Goal: Task Accomplishment & Management: Complete application form

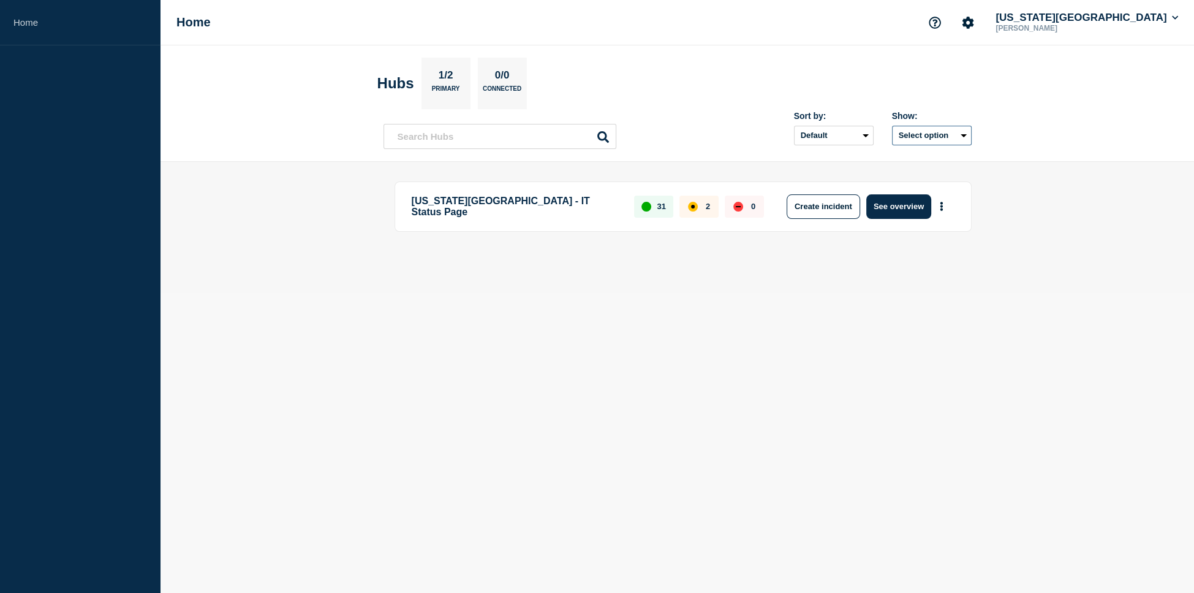
click at [914, 140] on button "Select option" at bounding box center [932, 136] width 80 height 20
click at [707, 128] on div "Sort by: Default Last added Last updated Most active A-Z Show: Select option Al…" at bounding box center [678, 131] width 588 height 36
click at [897, 207] on button "See overview" at bounding box center [899, 206] width 65 height 25
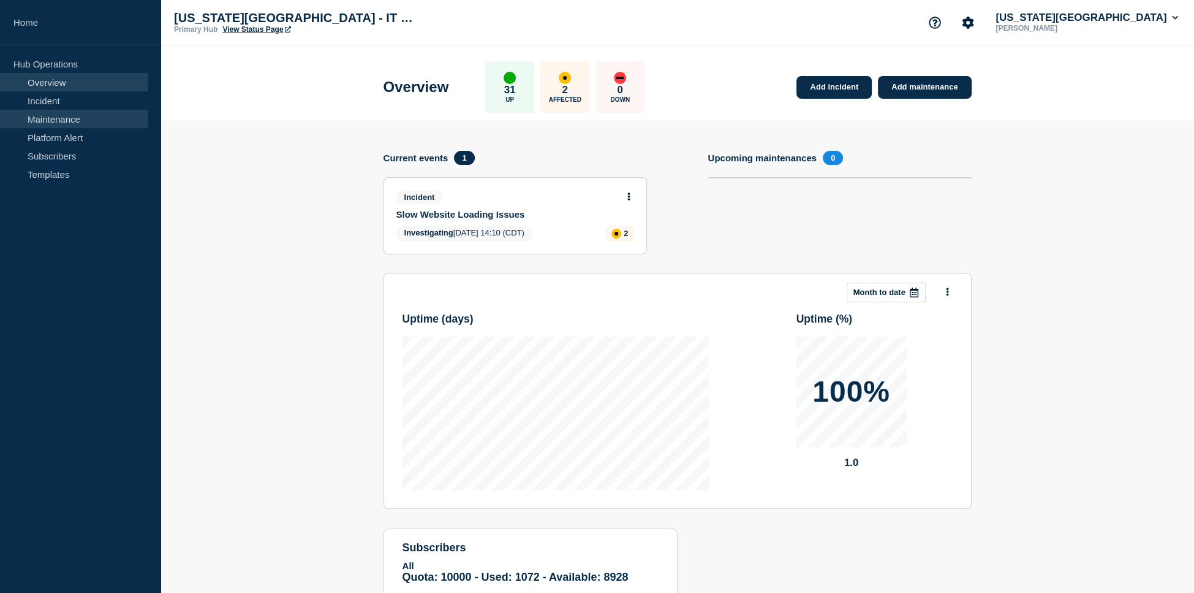
click at [67, 117] on link "Maintenance" at bounding box center [74, 119] width 148 height 18
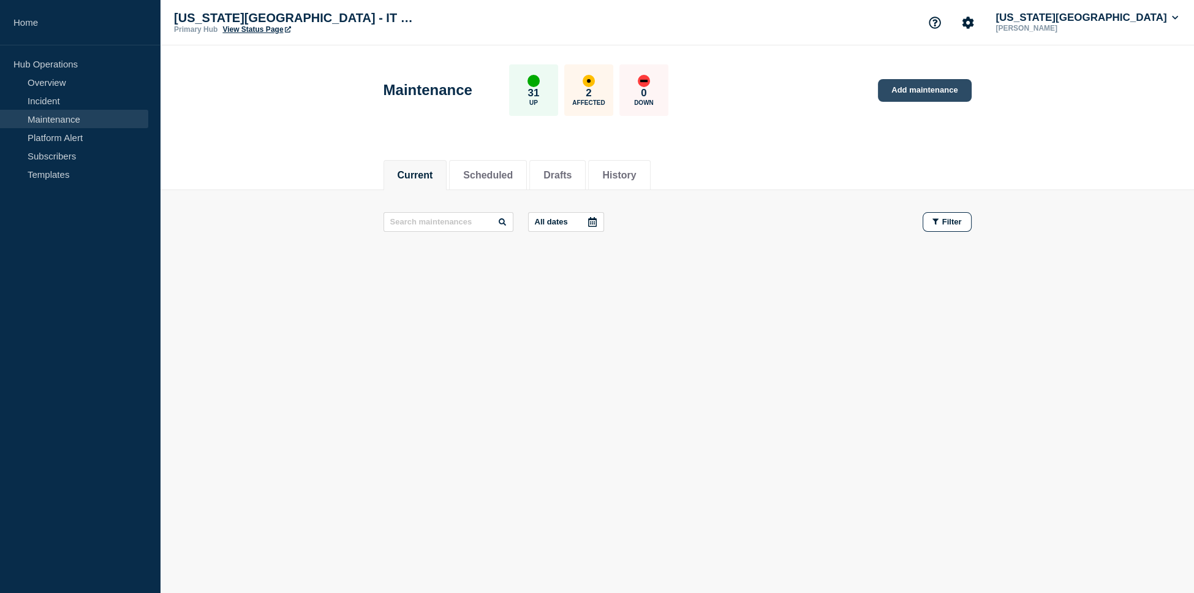
click at [930, 97] on link "Add maintenance" at bounding box center [924, 90] width 93 height 23
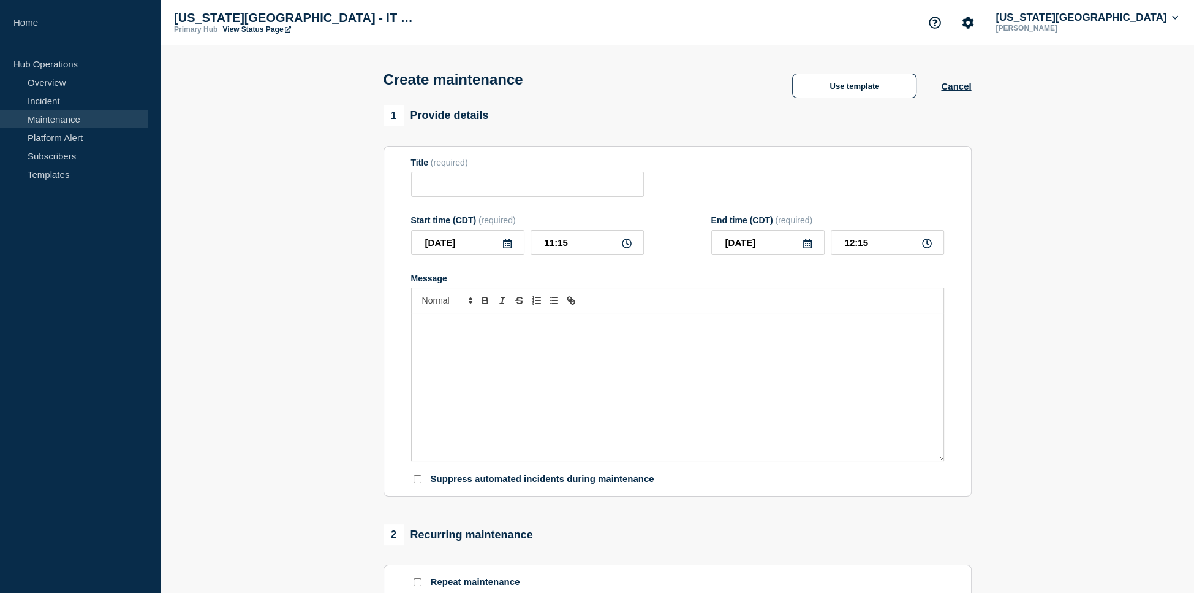
click at [441, 349] on div "Message" at bounding box center [678, 386] width 532 height 147
click at [422, 336] on p "Identity Services will be conducting emergency server maintenance on Mailhub. E…" at bounding box center [678, 332] width 514 height 23
click at [541, 189] on input "Title" at bounding box center [527, 184] width 233 height 25
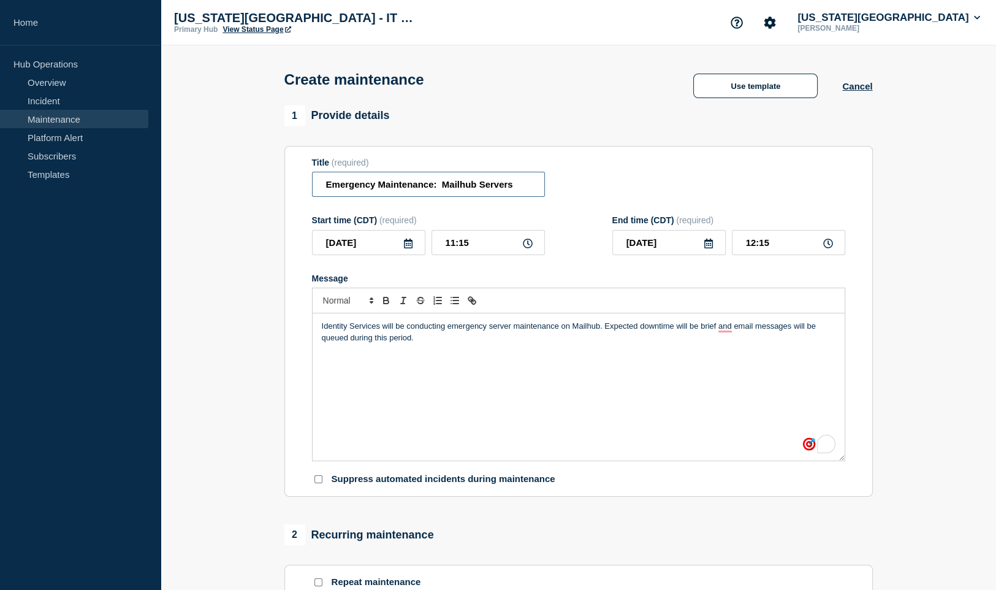
drag, startPoint x: 524, startPoint y: 189, endPoint x: 328, endPoint y: 192, distance: 196.1
click at [328, 192] on input "Emergency Maintenance: Mailhub Servers" at bounding box center [428, 184] width 233 height 25
type input "M"
type input "Emergency Mailhub Server Maintenance"
click at [829, 248] on icon at bounding box center [828, 243] width 10 height 10
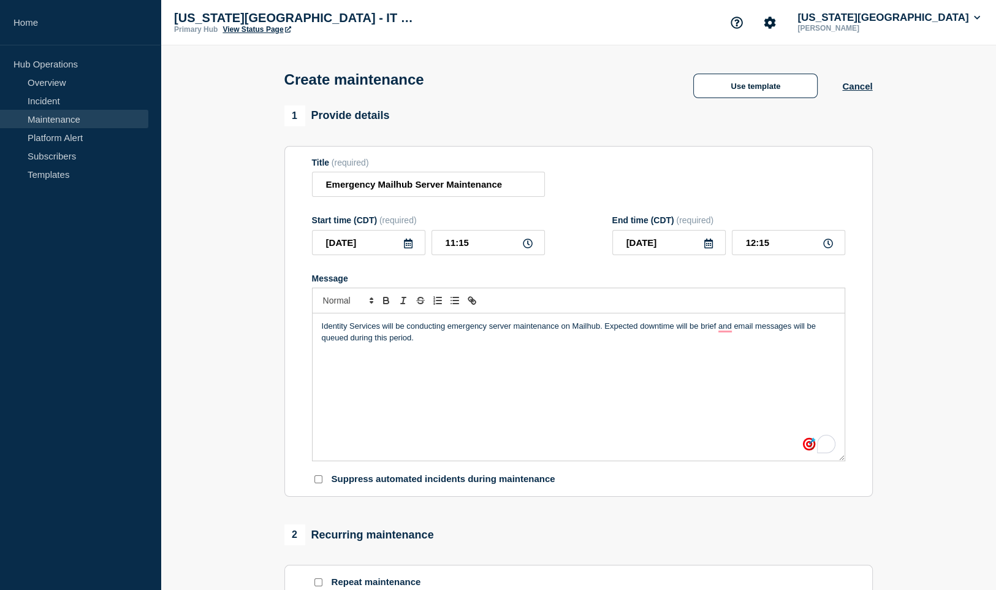
click at [825, 248] on icon at bounding box center [828, 243] width 10 height 10
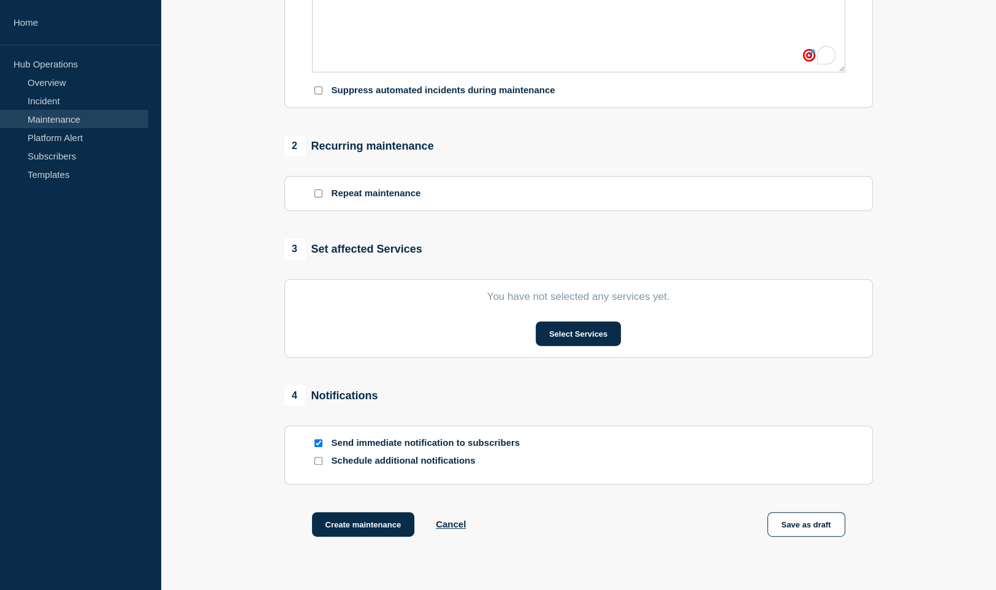
scroll to position [409, 0]
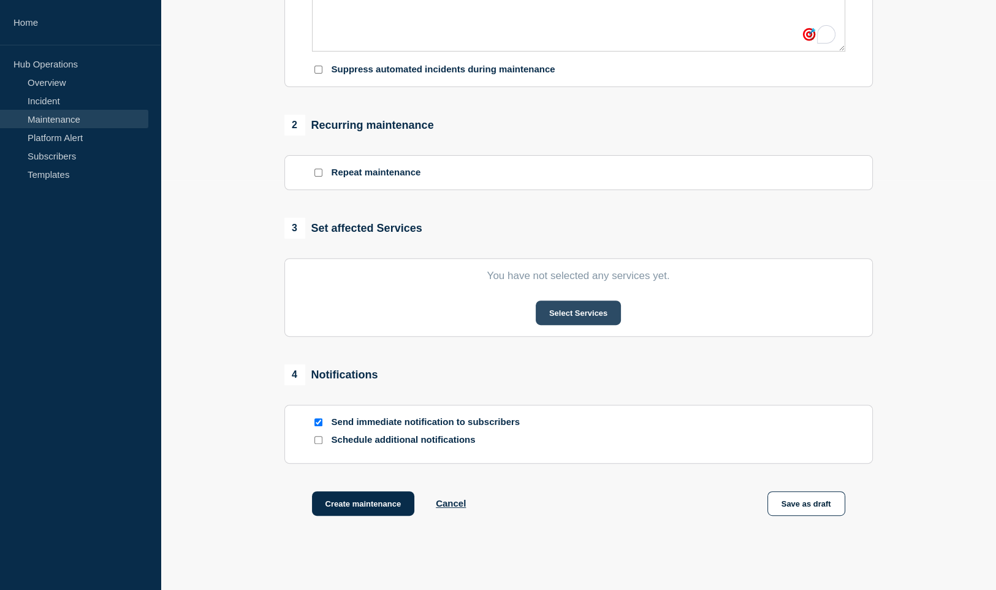
click at [590, 324] on button "Select Services" at bounding box center [578, 312] width 85 height 25
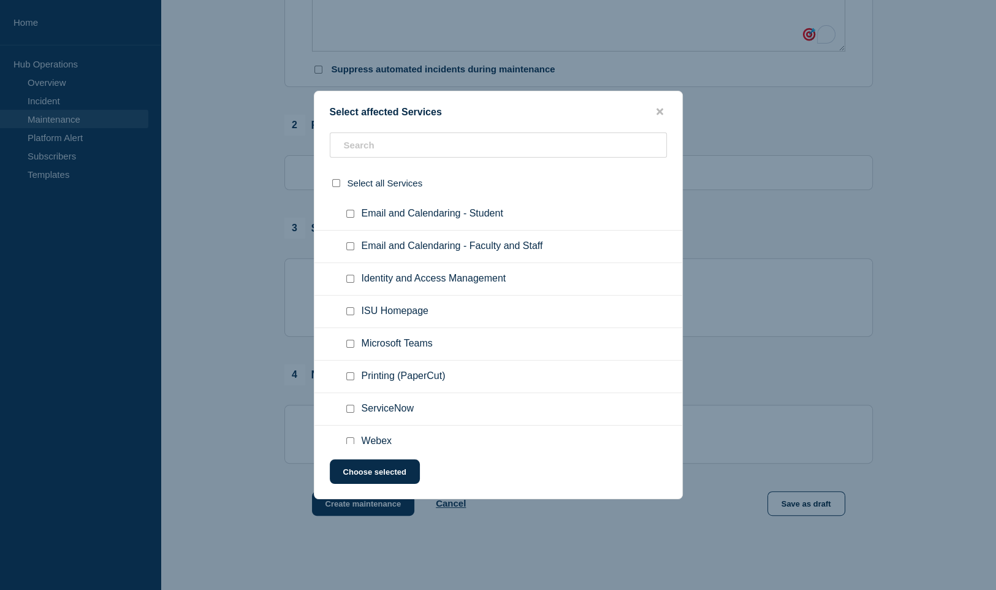
scroll to position [175, 0]
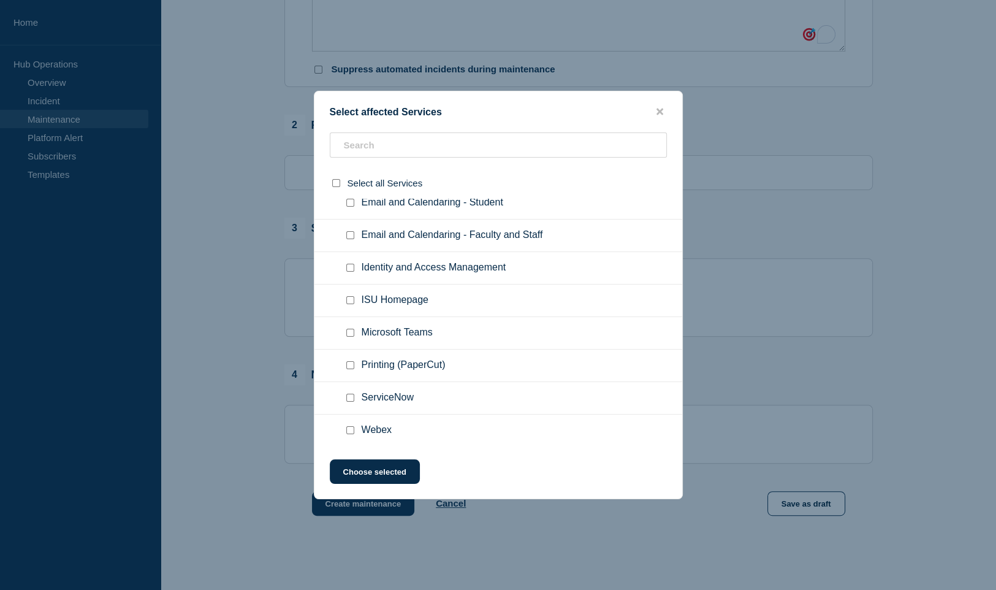
click at [350, 207] on input "Email and Calendaring - Student checkbox" at bounding box center [350, 203] width 8 height 8
checkbox input "true"
click at [351, 239] on input "Email and Calendaring - Faculty and Staff checkbox" at bounding box center [350, 235] width 8 height 8
checkbox input "true"
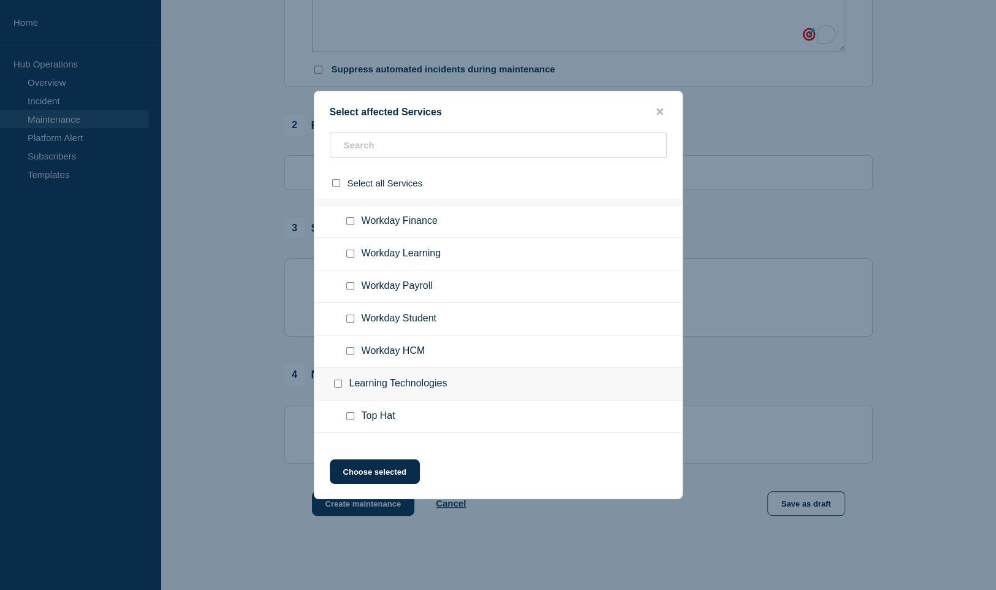
scroll to position [1088, 0]
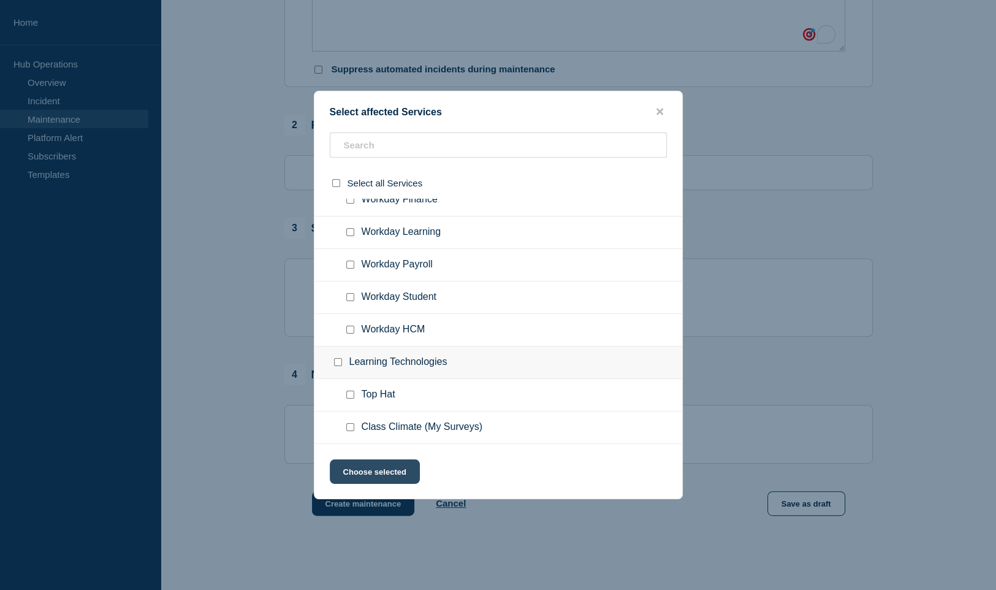
click at [388, 476] on button "Choose selected" at bounding box center [375, 471] width 90 height 25
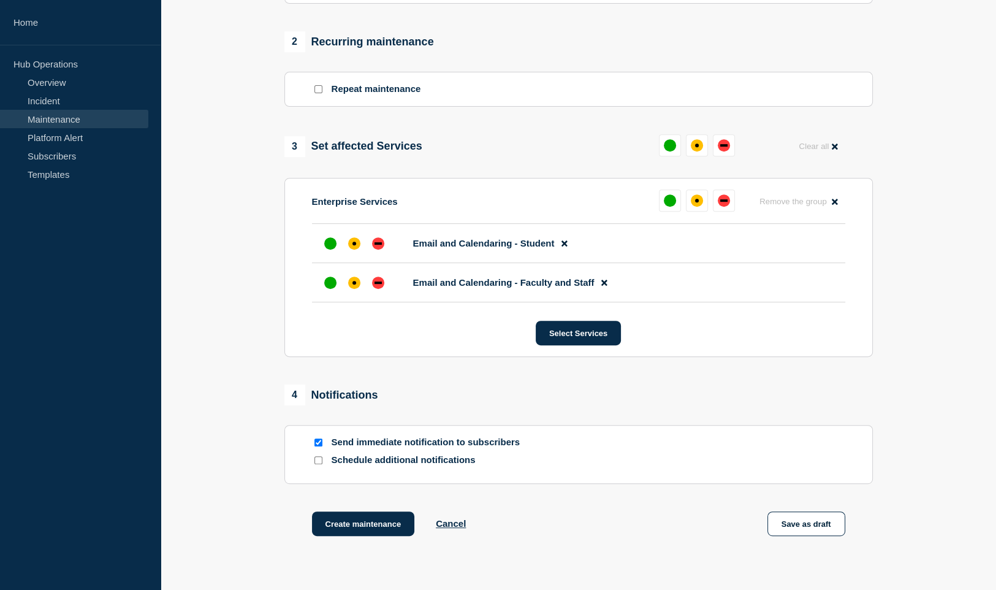
scroll to position [493, 0]
click at [664, 206] on div "up" at bounding box center [670, 200] width 12 height 12
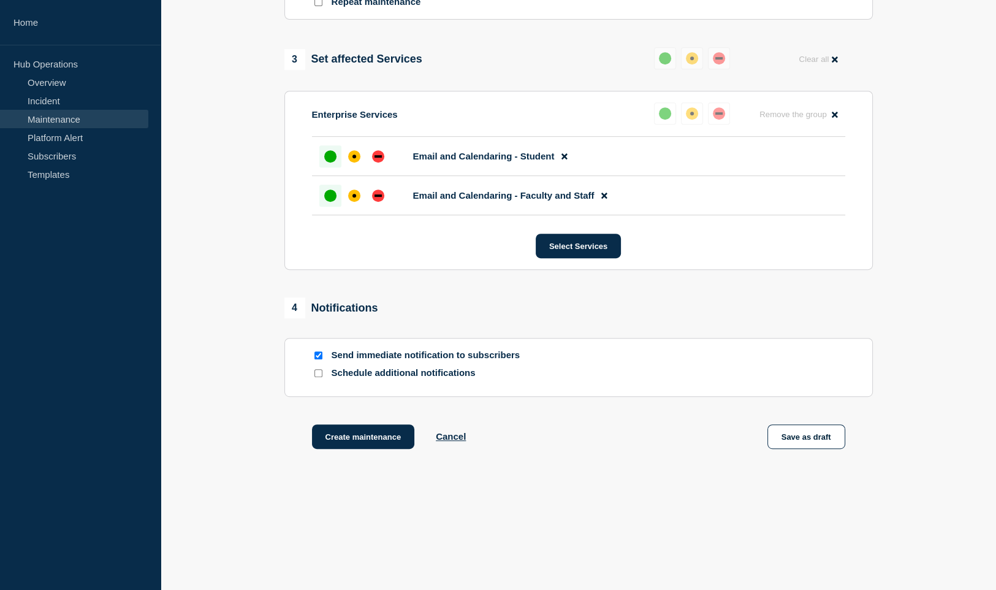
scroll to position [605, 0]
click at [359, 439] on button "Create maintenance" at bounding box center [363, 436] width 103 height 25
